Goal: Information Seeking & Learning: Learn about a topic

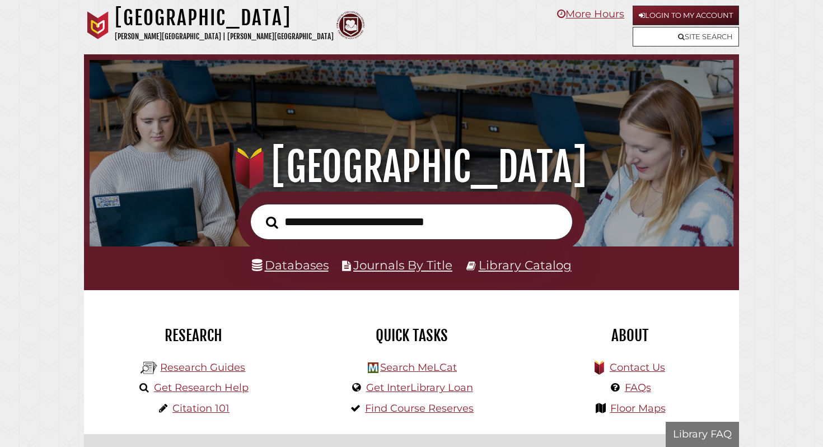
scroll to position [213, 638]
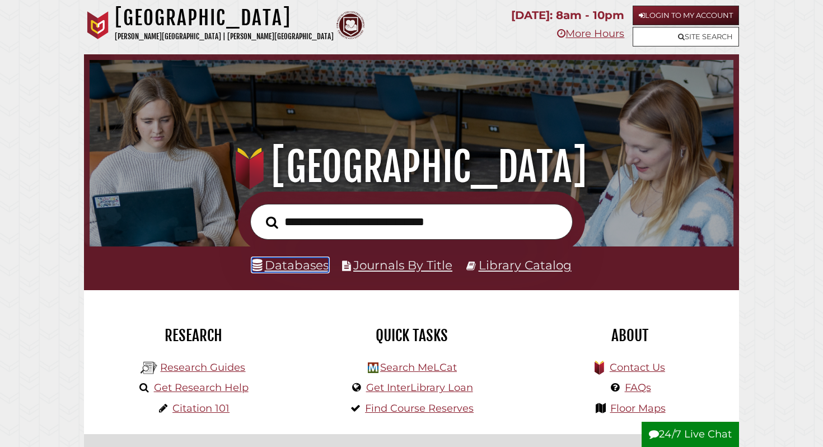
click at [271, 266] on link "Databases" at bounding box center [290, 264] width 77 height 15
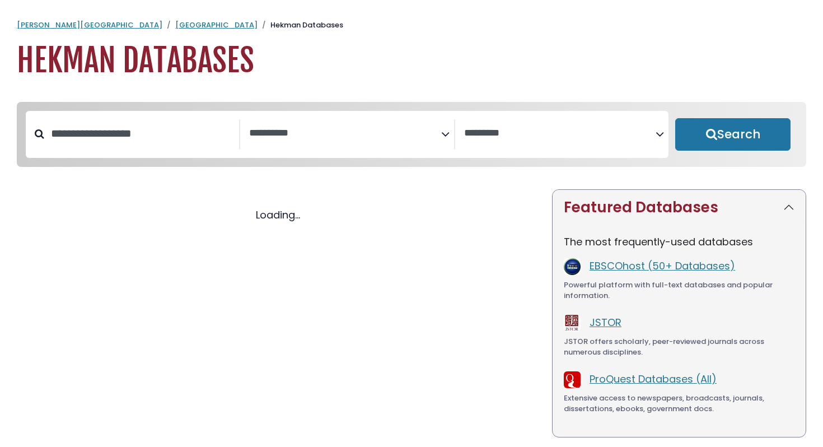
select select "Database Subject Filter"
select select "Database Vendors Filter"
select select "Database Subject Filter"
select select "Database Vendors Filter"
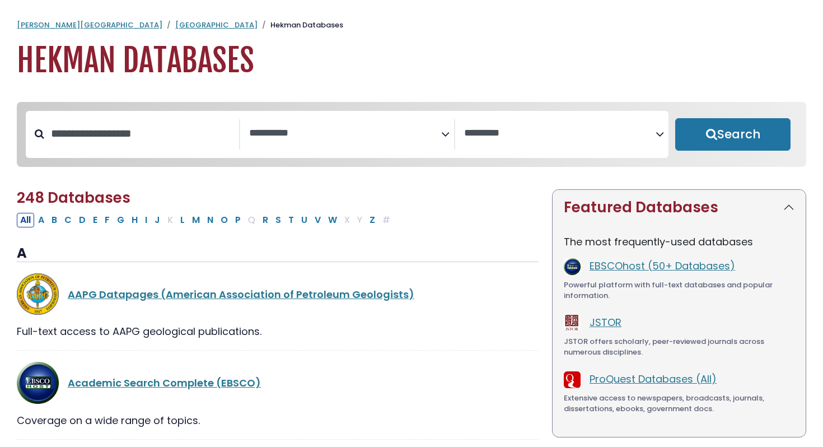
click at [183, 148] on div "Search filters" at bounding box center [141, 133] width 195 height 29
click at [82, 126] on input "Search database by title or keyword" at bounding box center [141, 133] width 195 height 18
type input "*****"
click at [675, 118] on button "Search" at bounding box center [732, 134] width 115 height 32
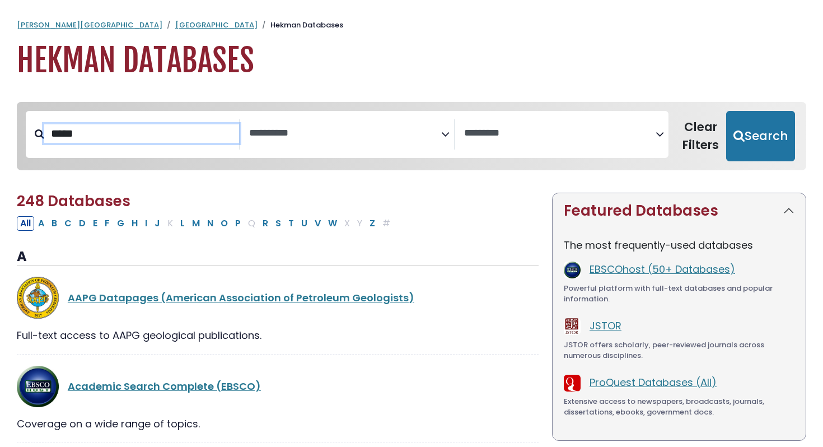
select select "Database Subject Filter"
select select "Database Vendors Filter"
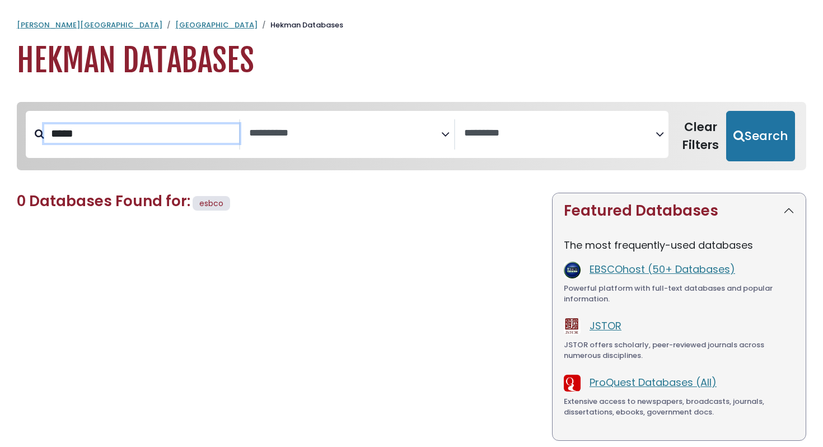
type input "*****"
click at [726, 111] on button "Search" at bounding box center [760, 136] width 69 height 50
select select "Database Subject Filter"
select select "Database Vendors Filter"
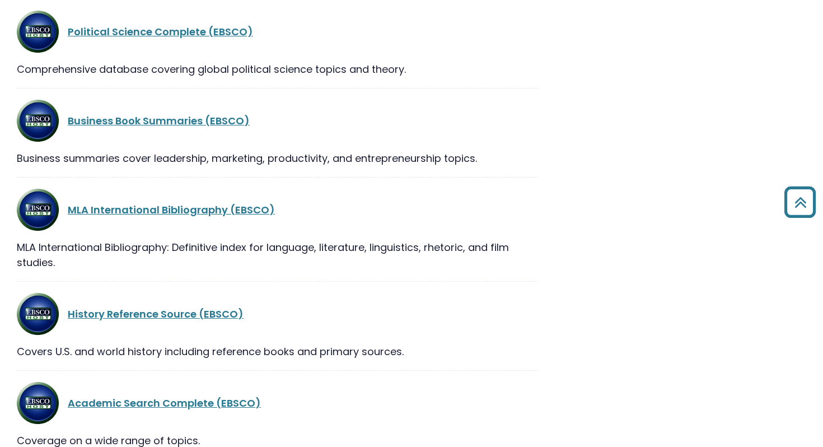
scroll to position [1750, 0]
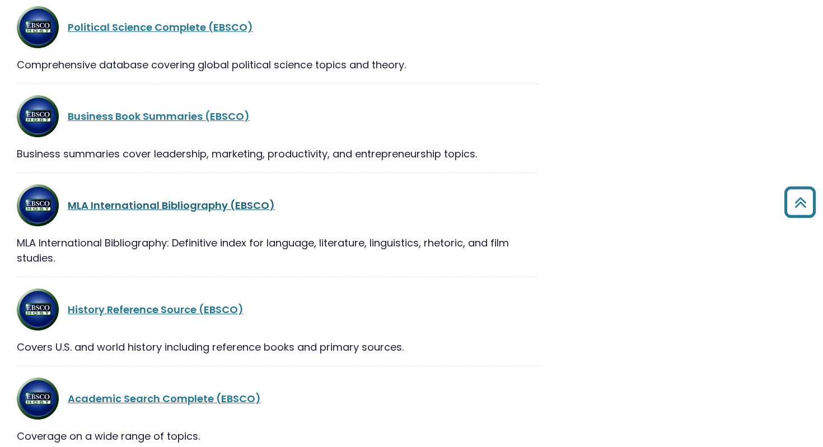
click at [109, 202] on link "MLA International Bibliography (EBSCO)" at bounding box center [171, 205] width 207 height 14
